Goal: Information Seeking & Learning: Learn about a topic

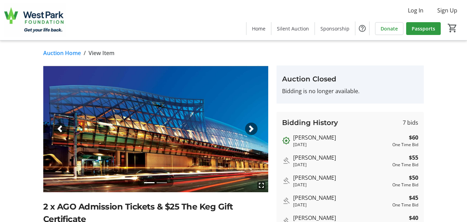
click at [57, 52] on link "Auction Home" at bounding box center [62, 53] width 38 height 8
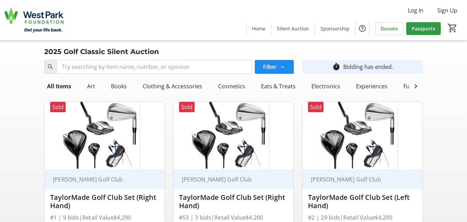
click at [427, 152] on div "Sold [PERSON_NAME] Golf Club TaylorMade Golf Club Set (Left Hand) #2 | 29 bids …" at bounding box center [362, 190] width 129 height 189
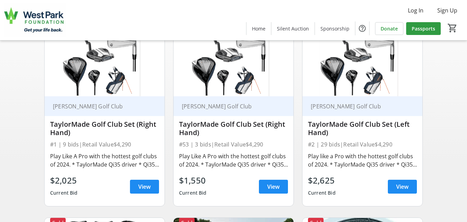
scroll to position [83, 0]
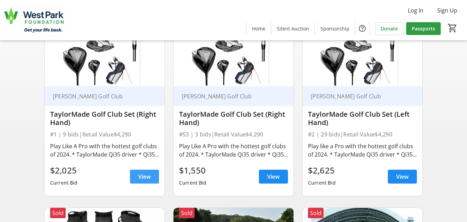
click at [144, 181] on span "View" at bounding box center [144, 176] width 12 height 8
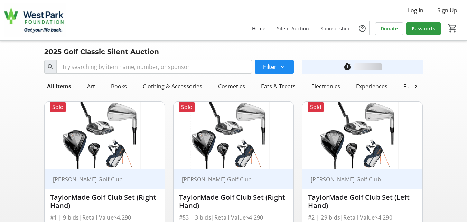
scroll to position [83, 0]
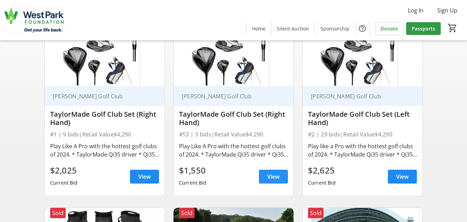
click at [281, 178] on span at bounding box center [273, 176] width 29 height 17
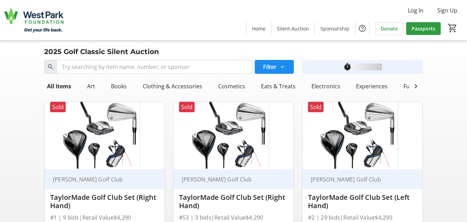
scroll to position [83, 0]
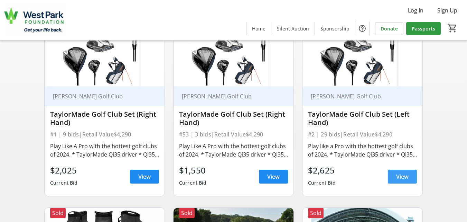
click at [407, 181] on span "View" at bounding box center [402, 176] width 12 height 8
